Goal: Find specific page/section: Find specific page/section

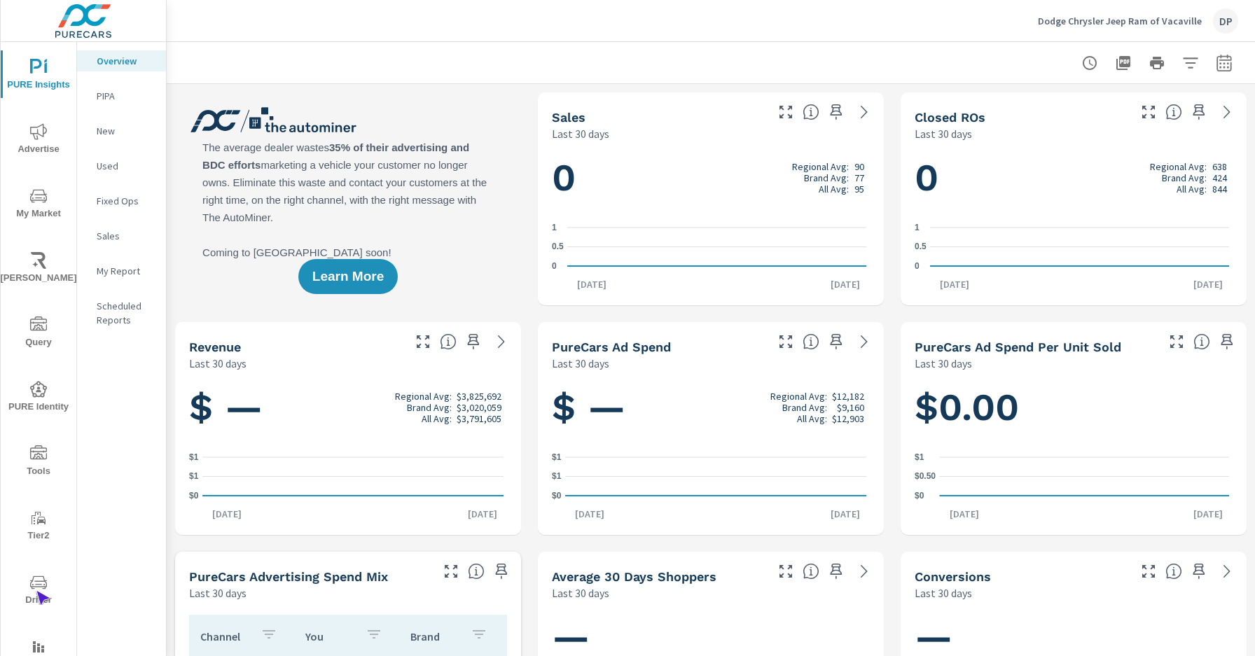
click at [36, 591] on span "Driver" at bounding box center [38, 591] width 67 height 34
